Goal: Task Accomplishment & Management: Complete application form

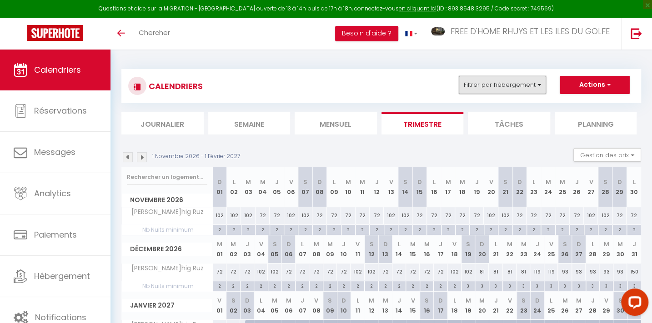
click at [497, 83] on button "Filtrer par hébergement" at bounding box center [501, 85] width 87 height 18
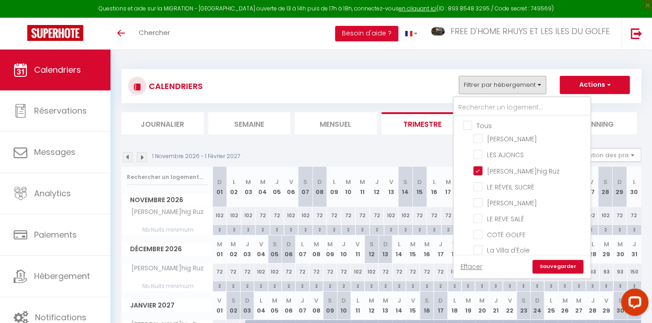
click at [473, 125] on input "Tous" at bounding box center [531, 124] width 136 height 9
checkbox input "true"
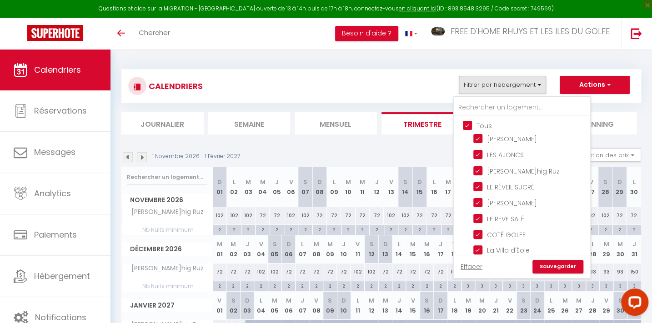
checkbox input "true"
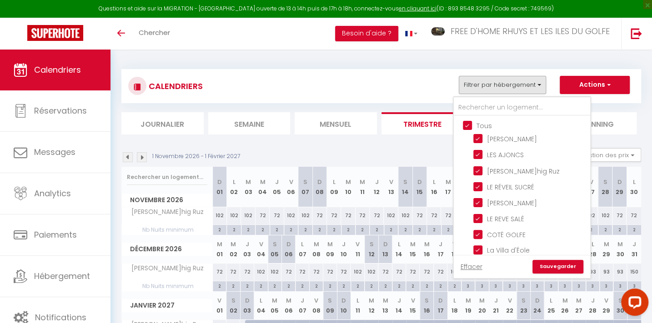
checkbox input "true"
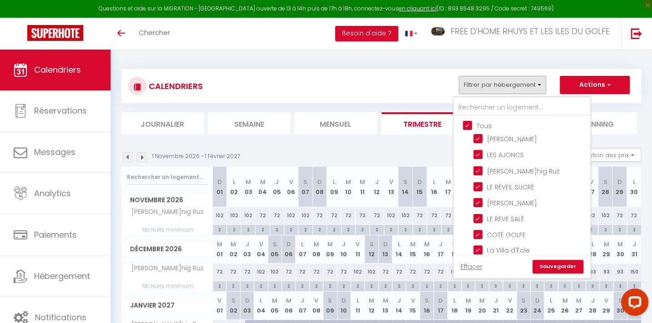
checkbox input "true"
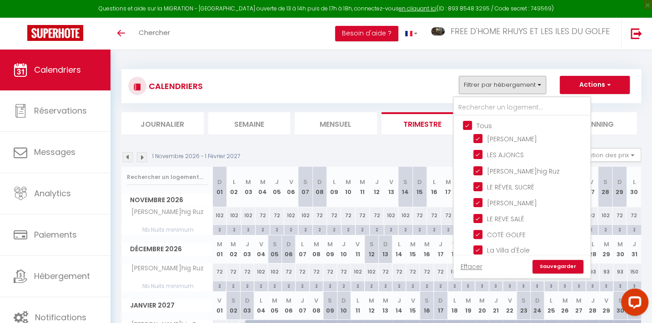
checkbox input "true"
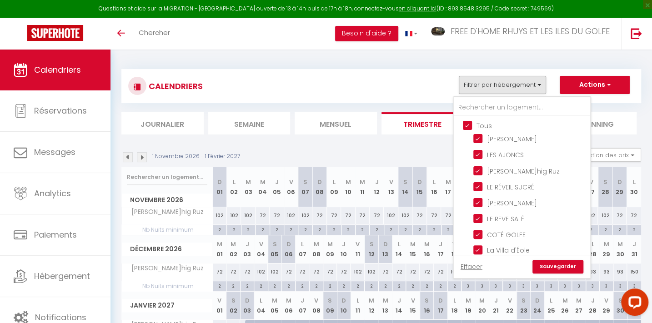
checkbox input "true"
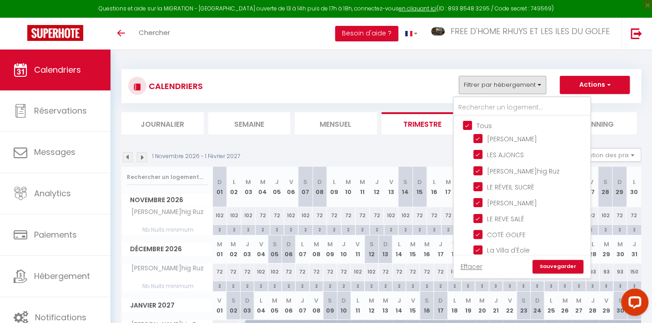
checkbox input "true"
click at [473, 125] on input "Tous" at bounding box center [531, 124] width 136 height 9
checkbox input "false"
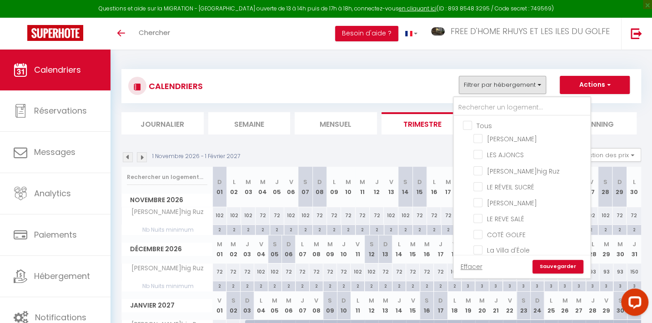
checkbox input "false"
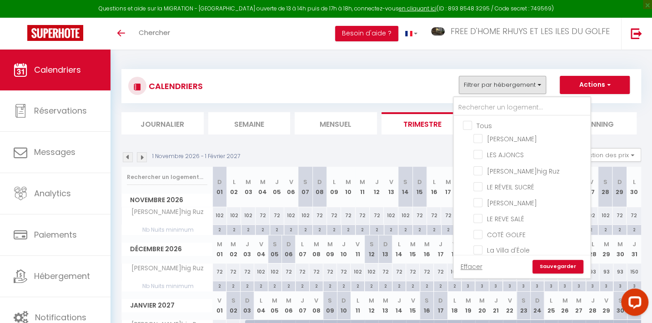
checkbox input "false"
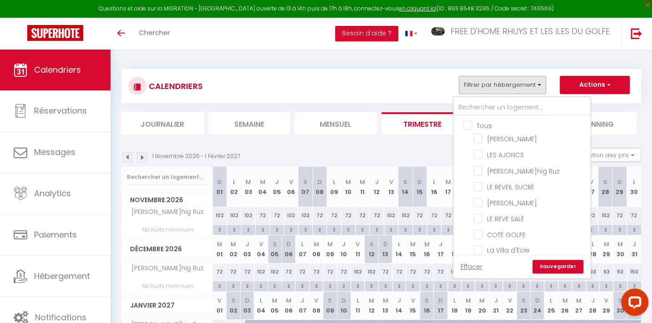
checkbox input "false"
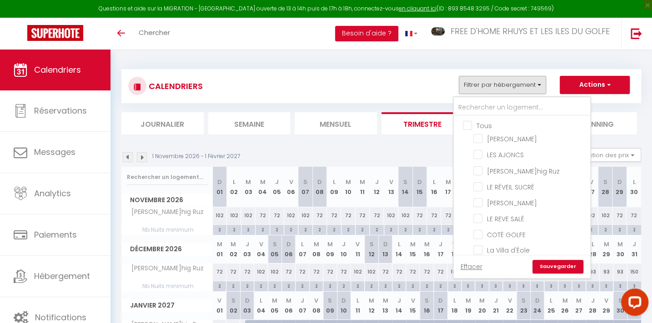
checkbox input "false"
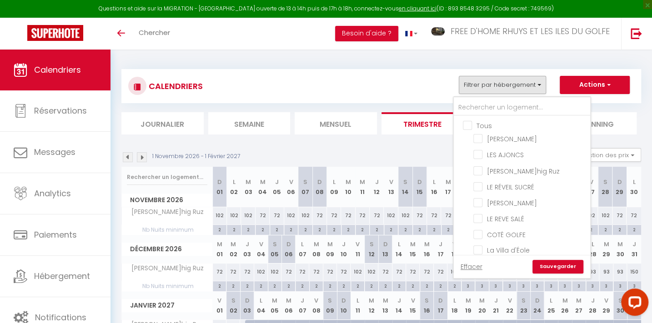
checkbox input "false"
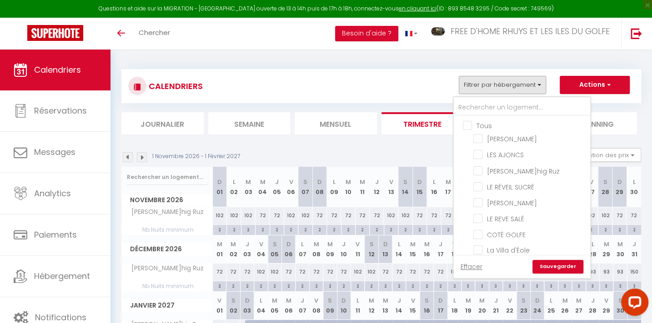
checkbox input "false"
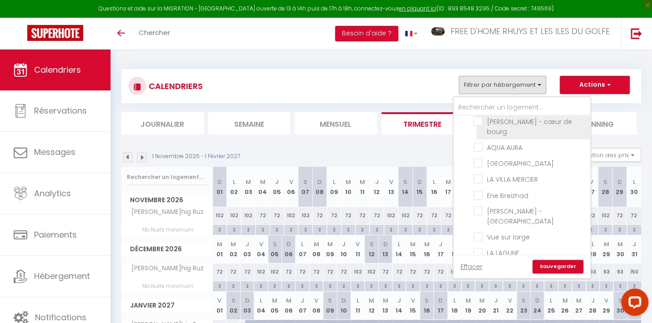
scroll to position [289, 0]
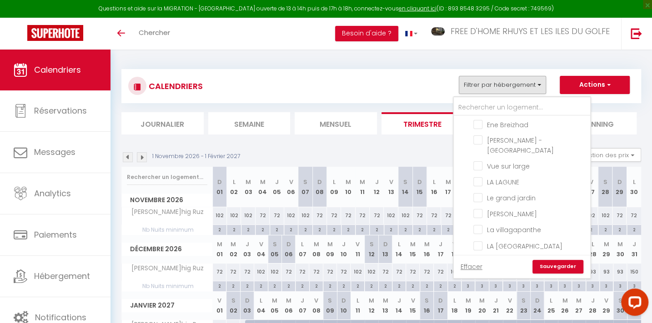
click at [509, 273] on input "[GEOGRAPHIC_DATA]" at bounding box center [530, 277] width 114 height 9
checkbox input "true"
click at [559, 268] on link "Sauvegarder" at bounding box center [557, 267] width 51 height 14
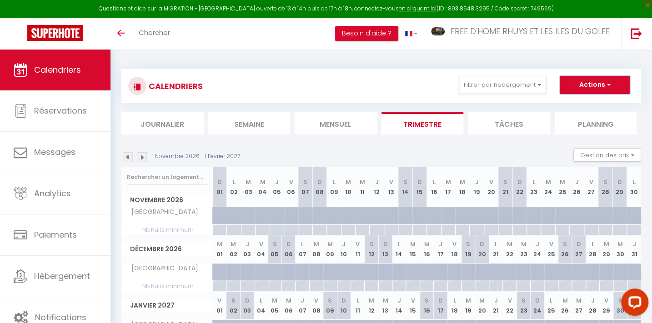
click at [591, 81] on button "Actions" at bounding box center [594, 85] width 70 height 18
click at [563, 105] on link "Nouvelle réservation" at bounding box center [584, 106] width 79 height 14
select select
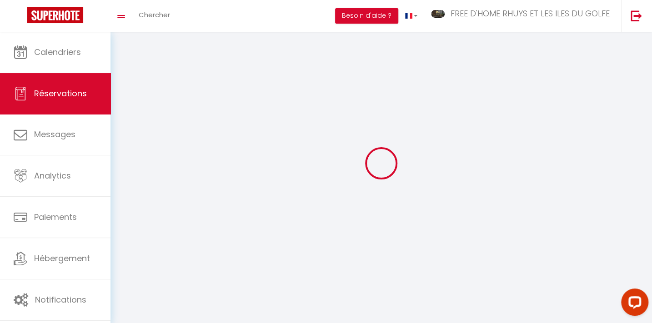
select select
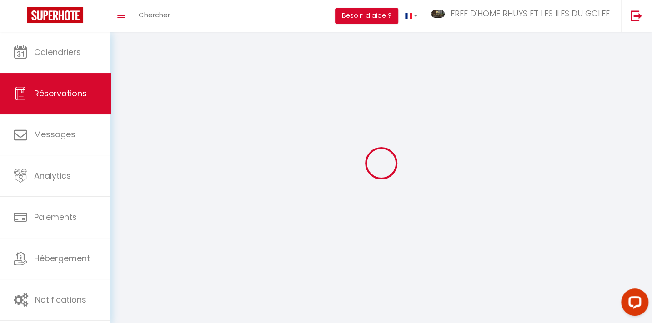
select select
checkbox input "false"
select select
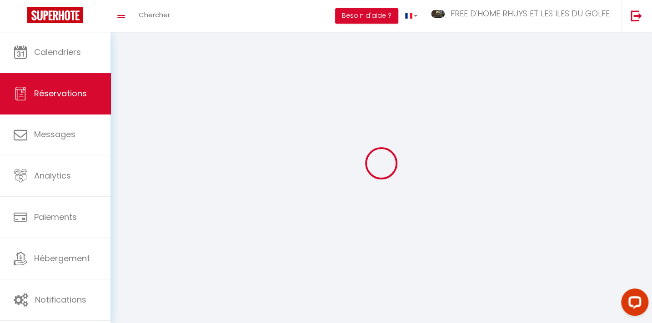
select select
checkbox input "false"
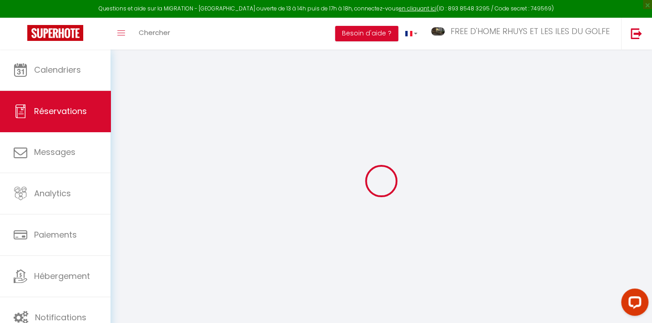
select select
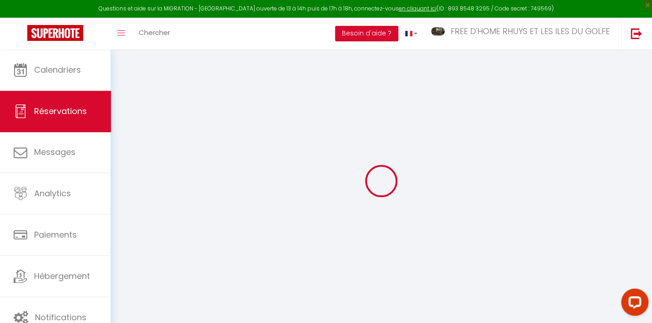
select select
checkbox input "false"
select select
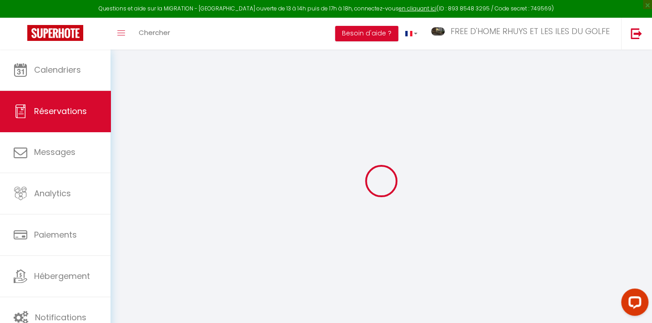
select select
checkbox input "false"
select select
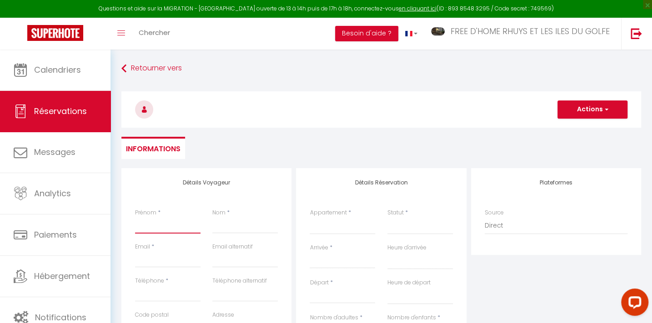
click at [149, 227] on input "Prénom" at bounding box center [167, 225] width 65 height 16
type input "l"
select select
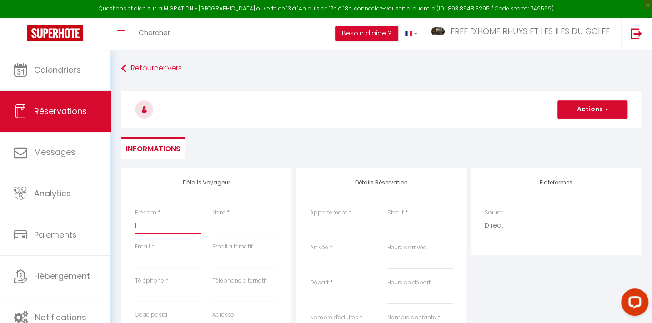
select select
checkbox input "false"
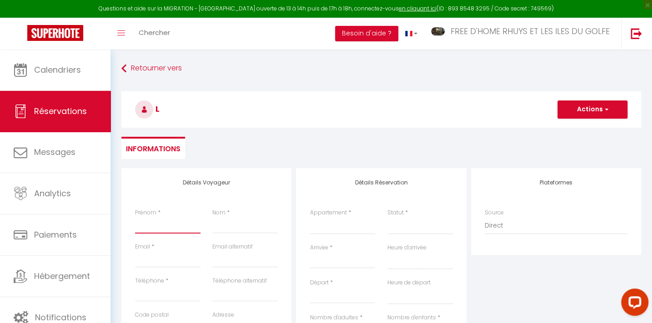
select select
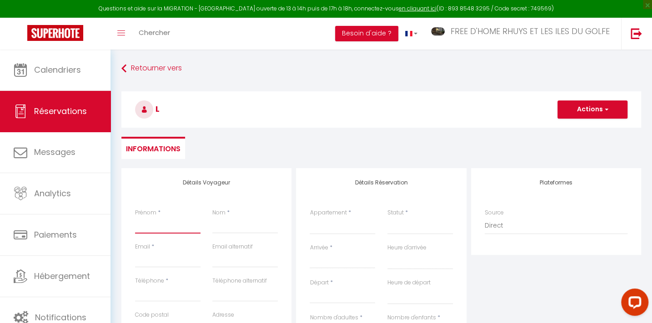
select select
checkbox input "false"
type input "L"
select select
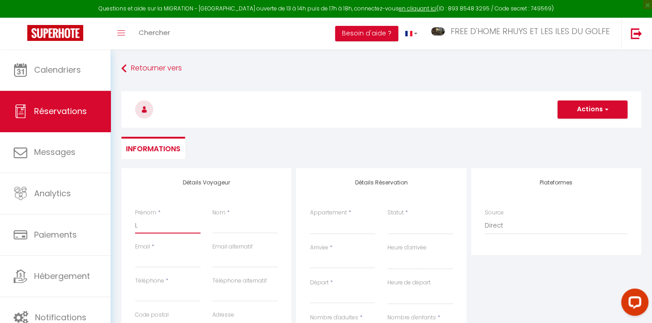
select select
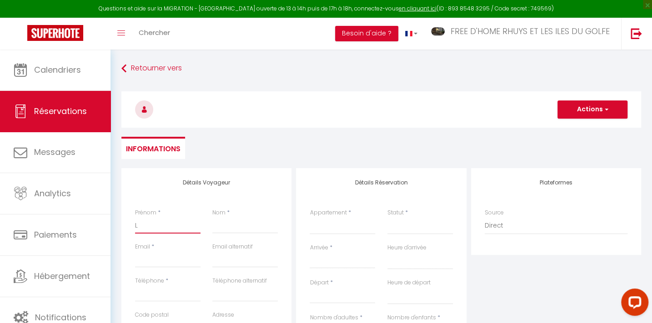
select select
checkbox input "false"
type input "LA"
select select
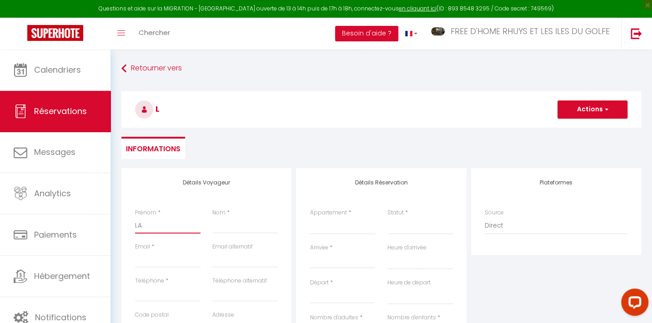
select select
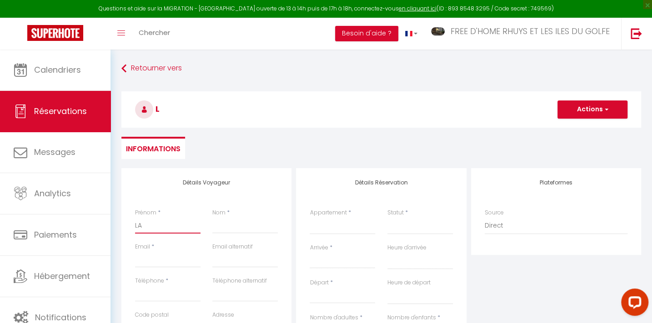
checkbox input "false"
type input "LAU"
select select
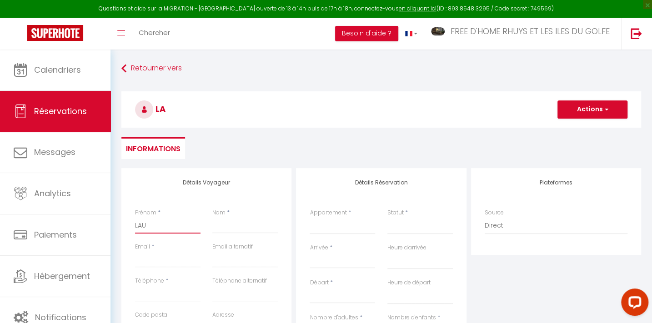
select select
checkbox input "false"
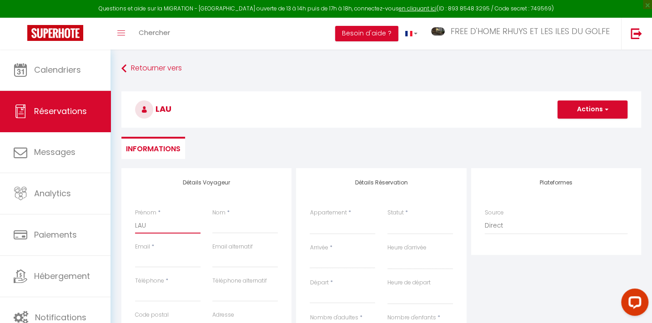
type input "LAUR"
select select
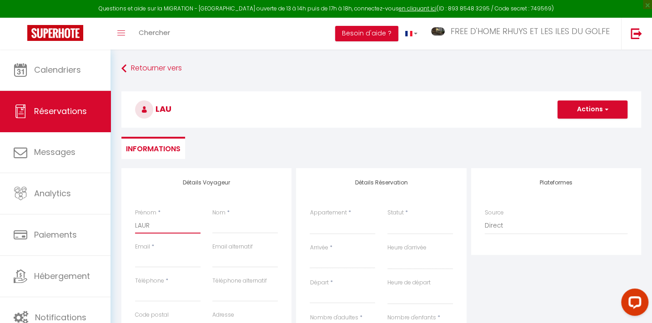
select select
checkbox input "false"
type input "[PERSON_NAME]"
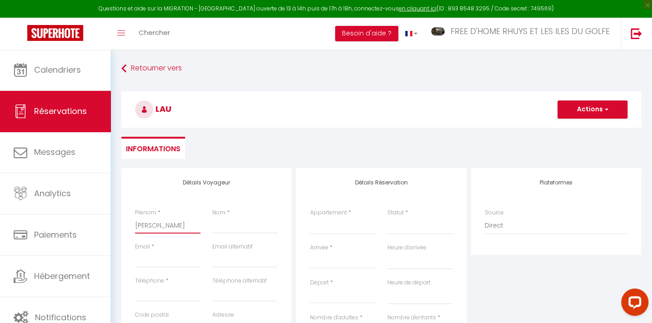
select select
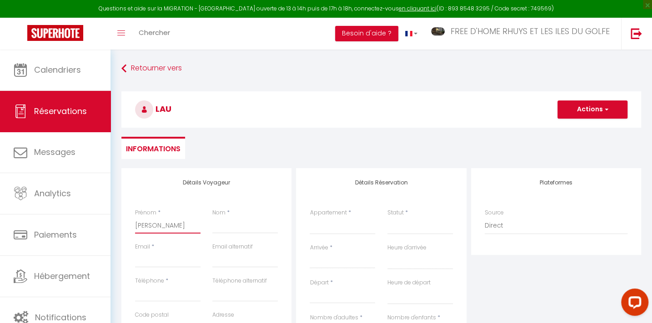
select select
checkbox input "false"
type input "[PERSON_NAME]"
select select
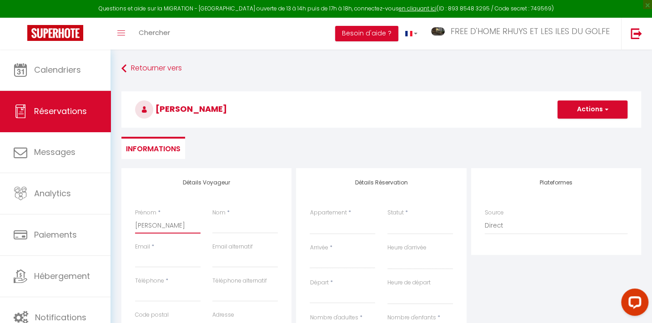
select select
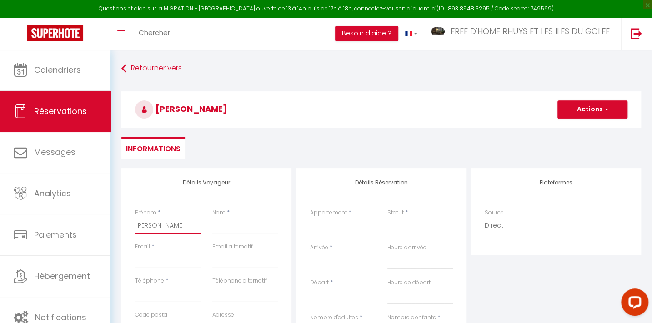
select select
checkbox input "false"
type input "[PERSON_NAME]"
select select
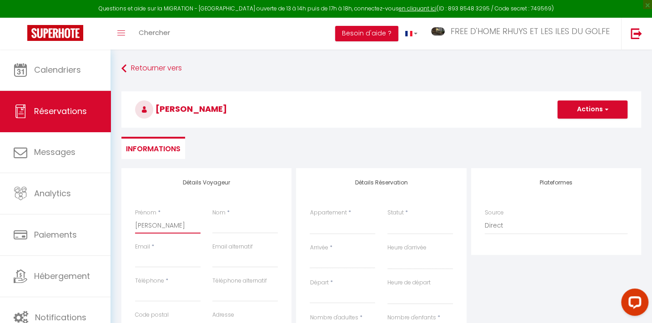
select select
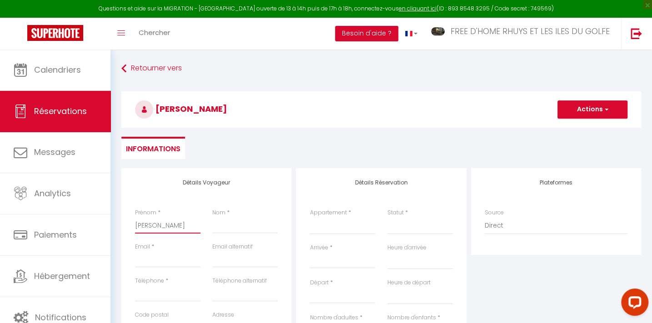
checkbox input "false"
type input "[PERSON_NAME]"
select select
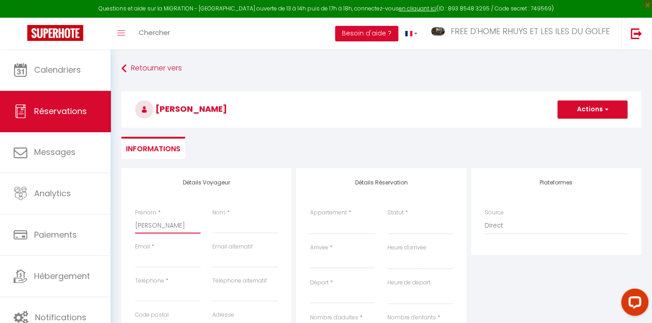
select select
checkbox input "false"
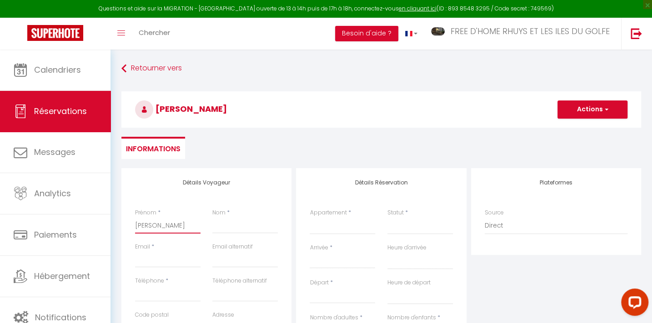
type input "[PERSON_NAME]"
select select
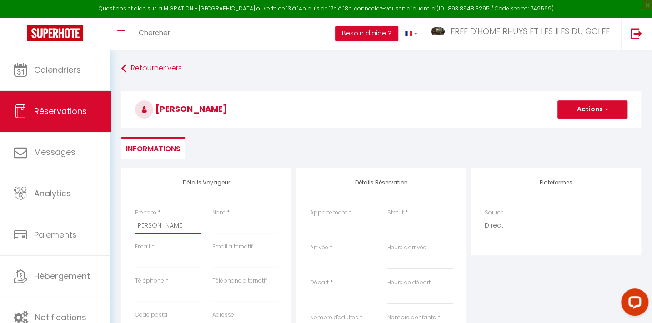
select select
checkbox input "false"
type input "[PERSON_NAME]"
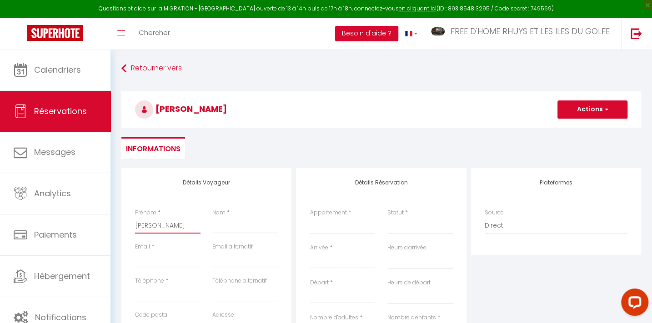
select select
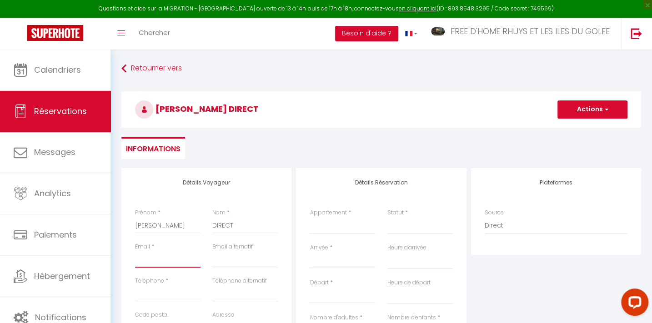
click at [159, 265] on input "Email client" at bounding box center [167, 259] width 65 height 16
click at [137, 260] on input "[PERSON_NAME][EMAIL_ADDRESS][DOMAIN_NAME]" at bounding box center [167, 259] width 65 height 16
click at [166, 295] on input "Téléphone" at bounding box center [167, 293] width 65 height 16
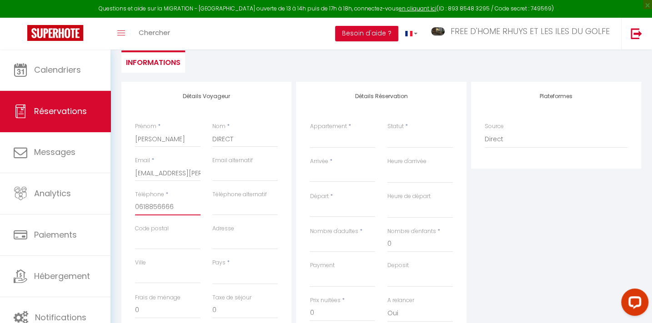
scroll to position [165, 0]
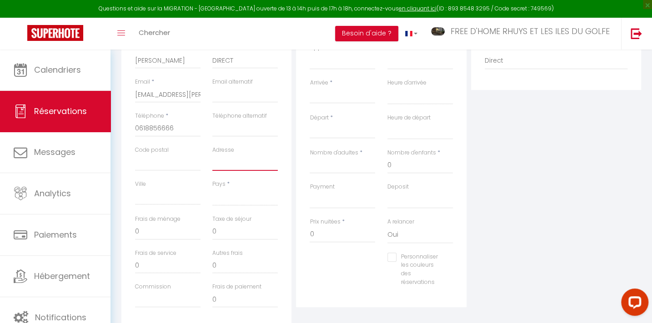
click at [225, 164] on input "Adresse" at bounding box center [244, 162] width 65 height 16
click at [153, 160] on input "Code postal" at bounding box center [167, 162] width 65 height 16
click at [159, 192] on input "Ville" at bounding box center [167, 197] width 65 height 16
click at [232, 196] on select "[GEOGRAPHIC_DATA] [GEOGRAPHIC_DATA] [GEOGRAPHIC_DATA] [GEOGRAPHIC_DATA] [GEOGRA…" at bounding box center [244, 197] width 65 height 17
click at [212, 189] on select "[GEOGRAPHIC_DATA] [GEOGRAPHIC_DATA] [GEOGRAPHIC_DATA] [GEOGRAPHIC_DATA] [GEOGRA…" at bounding box center [244, 197] width 65 height 17
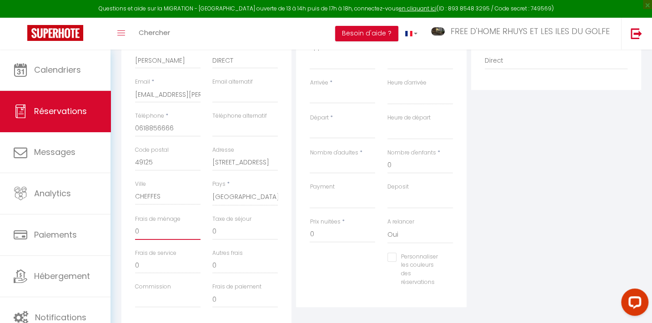
click at [151, 231] on input "0" at bounding box center [167, 232] width 65 height 16
click at [229, 233] on input "0" at bounding box center [244, 232] width 65 height 16
click at [316, 235] on input "0" at bounding box center [341, 234] width 65 height 16
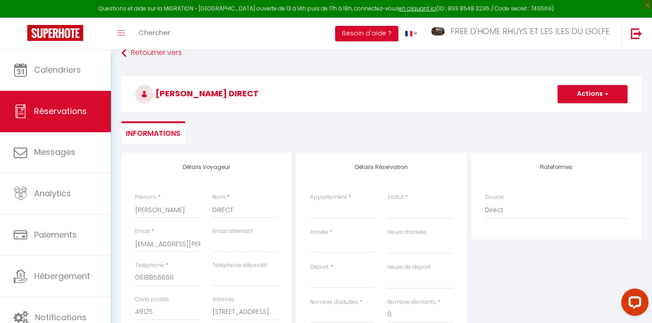
scroll to position [0, 0]
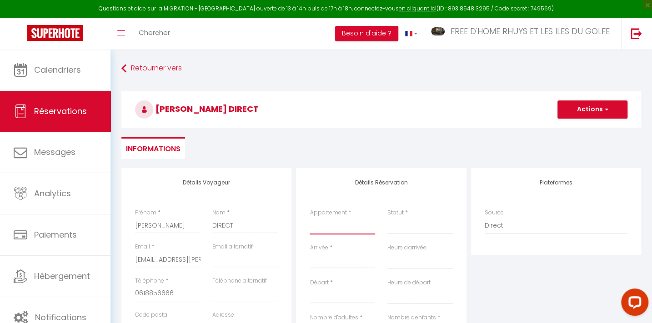
click at [335, 227] on select "[PERSON_NAME] LES AJONCS Ty Boc'hig Ruz LE RÉVEIL SUCRÉ KER GOH VELIN LE REVE S…" at bounding box center [341, 225] width 65 height 17
click at [309, 217] on select "[PERSON_NAME] LES AJONCS Ty Boc'hig Ruz LE RÉVEIL SUCRÉ KER GOH VELIN LE REVE S…" at bounding box center [341, 225] width 65 height 17
click at [399, 225] on select "Confirmé Non Confirmé [PERSON_NAME] par le voyageur No Show Request" at bounding box center [419, 225] width 65 height 17
click at [387, 217] on select "Confirmé Non Confirmé [PERSON_NAME] par le voyageur No Show Request" at bounding box center [419, 225] width 65 height 17
click at [326, 258] on input "Arrivée" at bounding box center [341, 261] width 65 height 12
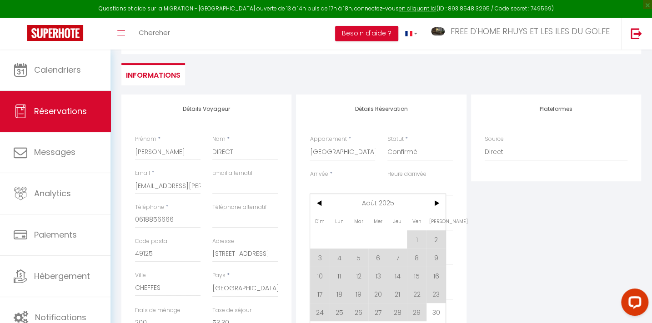
scroll to position [165, 0]
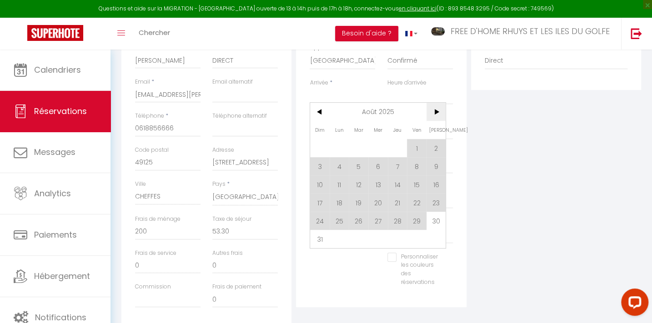
click at [440, 110] on span ">" at bounding box center [436, 112] width 20 height 18
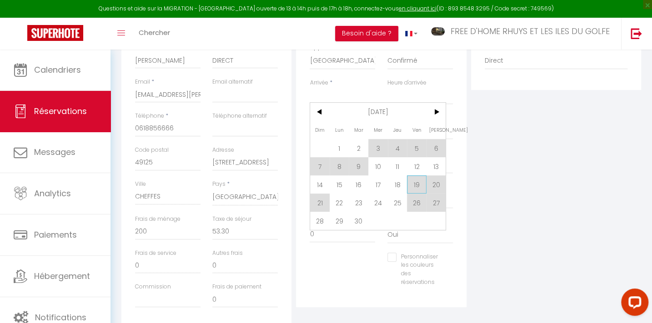
click at [414, 186] on span "19" at bounding box center [417, 184] width 20 height 18
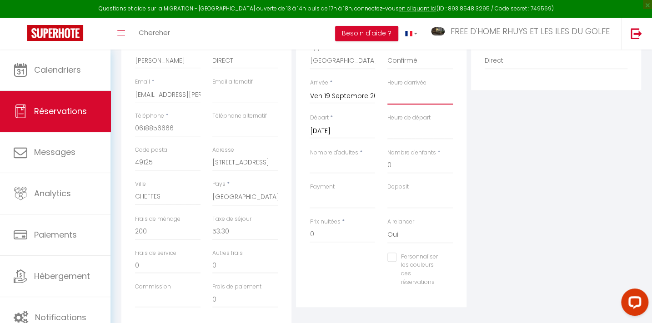
click at [403, 95] on select "00:00 00:30 01:00 01:30 02:00 02:30 03:00 03:30 04:00 04:30 05:00 05:30 06:00 0…" at bounding box center [419, 95] width 65 height 17
click at [387, 87] on select "00:00 00:30 01:00 01:30 02:00 02:30 03:00 03:30 04:00 04:30 05:00 05:30 06:00 0…" at bounding box center [419, 95] width 65 height 17
click at [330, 132] on input "[DATE]" at bounding box center [341, 131] width 65 height 12
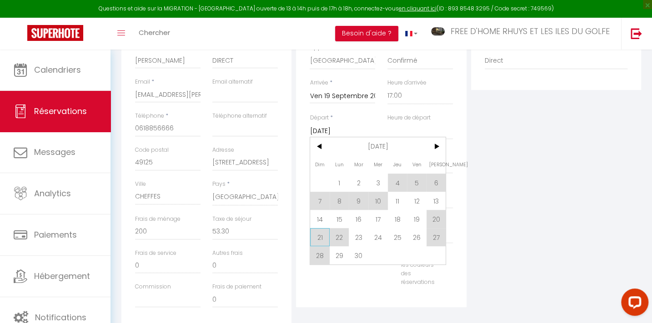
click at [320, 235] on span "21" at bounding box center [320, 237] width 20 height 18
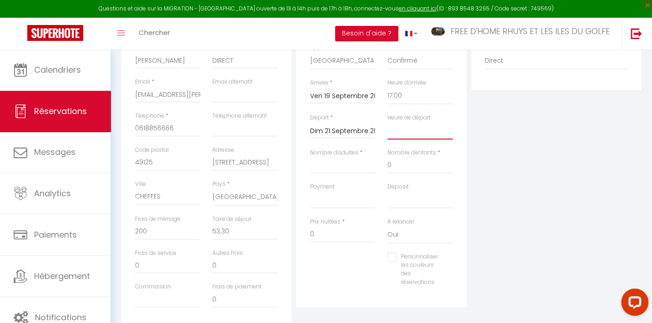
click at [398, 127] on select "00:00 00:30 01:00 01:30 02:00 02:30 03:00 03:30 04:00 04:30 05:00 05:30 06:00 0…" at bounding box center [419, 130] width 65 height 17
click at [387, 122] on select "00:00 00:30 01:00 01:30 02:00 02:30 03:00 03:30 04:00 04:30 05:00 05:30 06:00 0…" at bounding box center [419, 130] width 65 height 17
click at [337, 168] on input "Nombre d'adultes" at bounding box center [341, 165] width 65 height 16
click at [160, 235] on input "0" at bounding box center [167, 232] width 65 height 16
click at [234, 231] on input "0" at bounding box center [244, 232] width 65 height 16
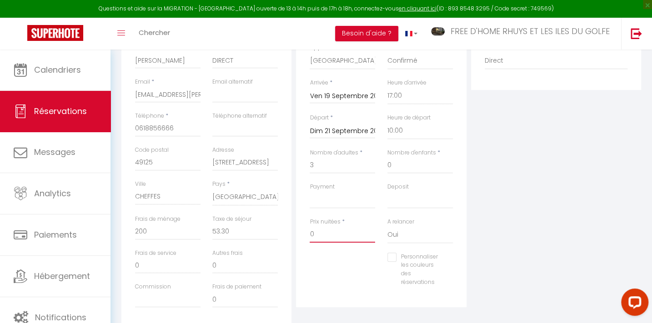
click at [320, 232] on input "0" at bounding box center [341, 234] width 65 height 16
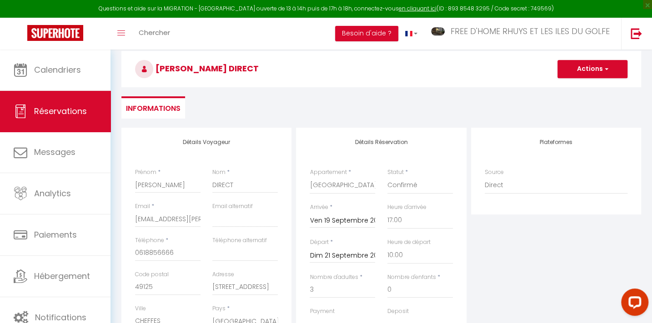
scroll to position [27, 0]
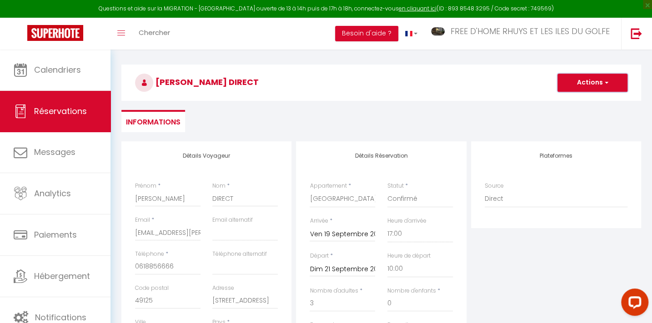
click at [592, 81] on button "Actions" at bounding box center [592, 83] width 70 height 18
click at [572, 102] on link "Enregistrer" at bounding box center [583, 103] width 72 height 12
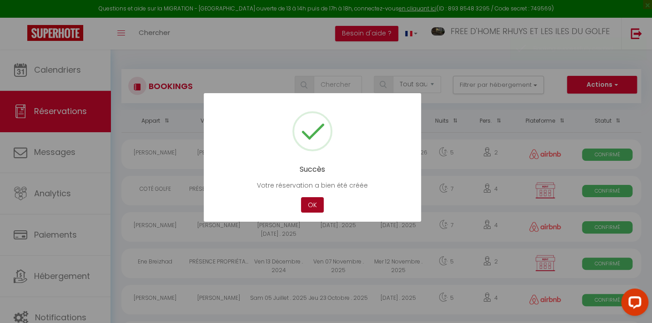
click at [311, 208] on button "OK" at bounding box center [312, 205] width 23 height 16
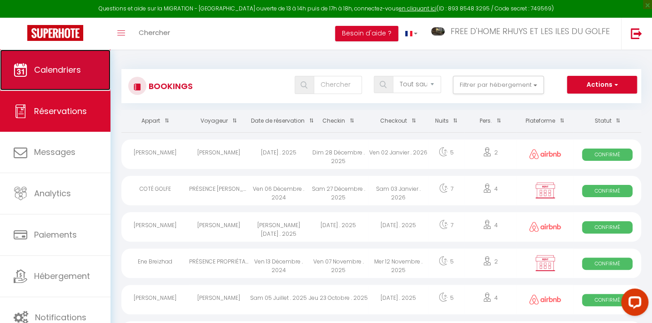
click at [55, 75] on span "Calendriers" at bounding box center [57, 69] width 47 height 11
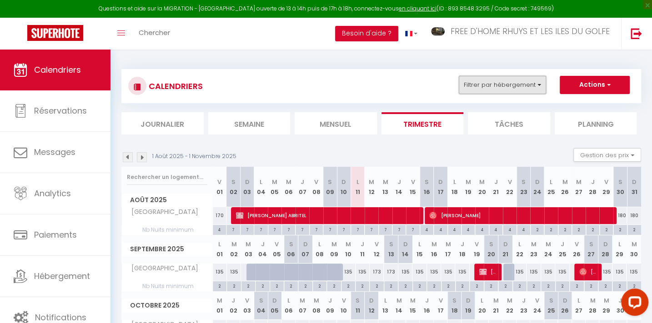
click at [481, 85] on button "Filtrer par hébergement" at bounding box center [501, 85] width 87 height 18
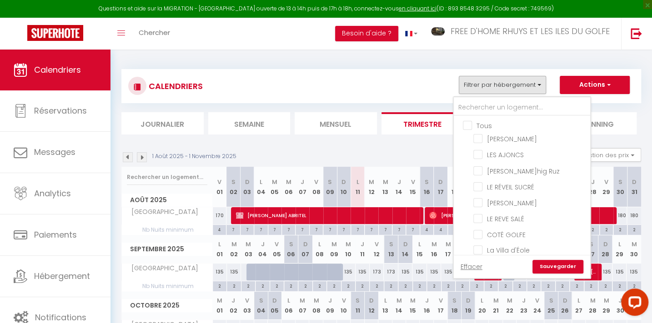
click at [472, 123] on input "Tous" at bounding box center [531, 124] width 136 height 9
click at [504, 184] on input "LE RÉVEIL SUCRÉ" at bounding box center [530, 186] width 114 height 9
click at [554, 262] on link "Sauvegarder" at bounding box center [557, 267] width 51 height 14
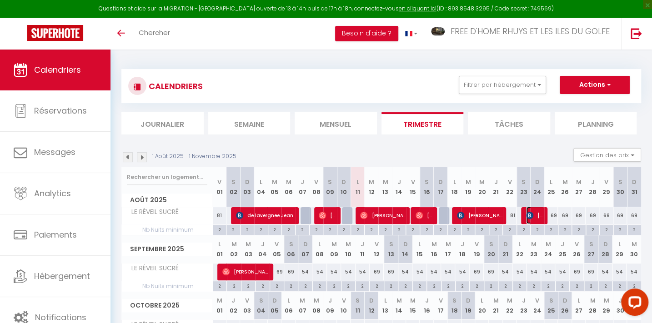
click at [530, 213] on img at bounding box center [529, 215] width 7 height 7
select select "OK"
select select "0"
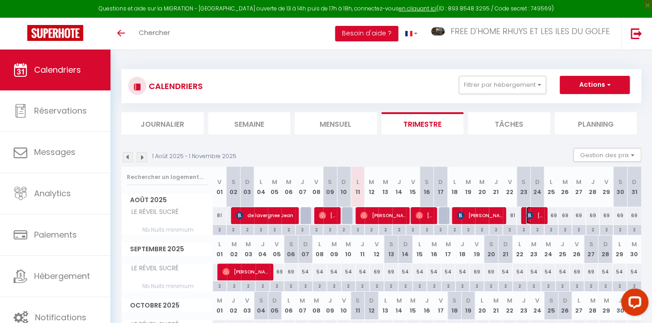
select select "1"
select select
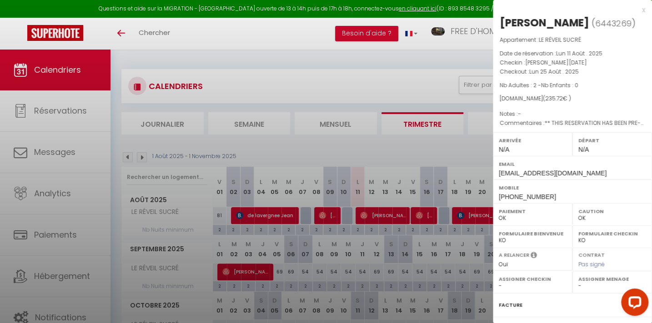
select select "3820"
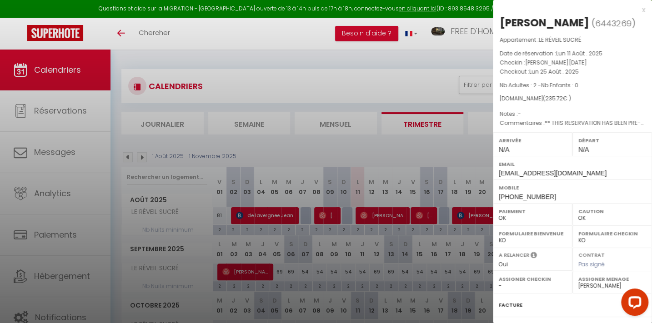
click at [421, 85] on div at bounding box center [326, 161] width 652 height 323
